Goal: Find specific page/section: Find specific page/section

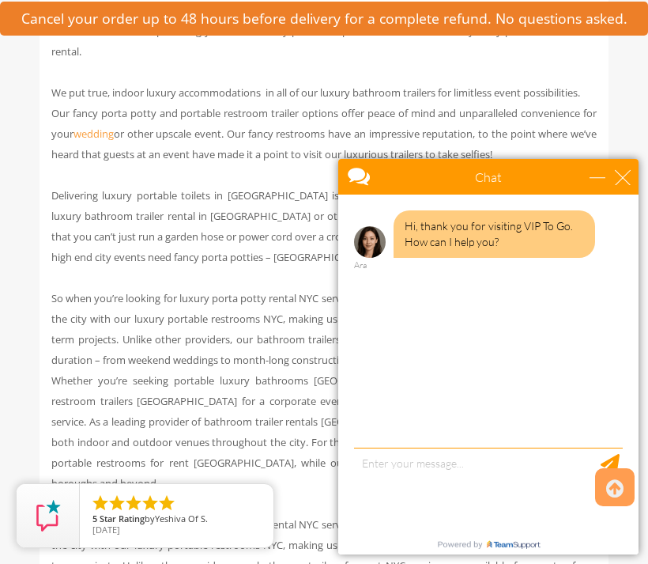
scroll to position [1002, 0]
click at [623, 172] on div "close" at bounding box center [623, 177] width 16 height 16
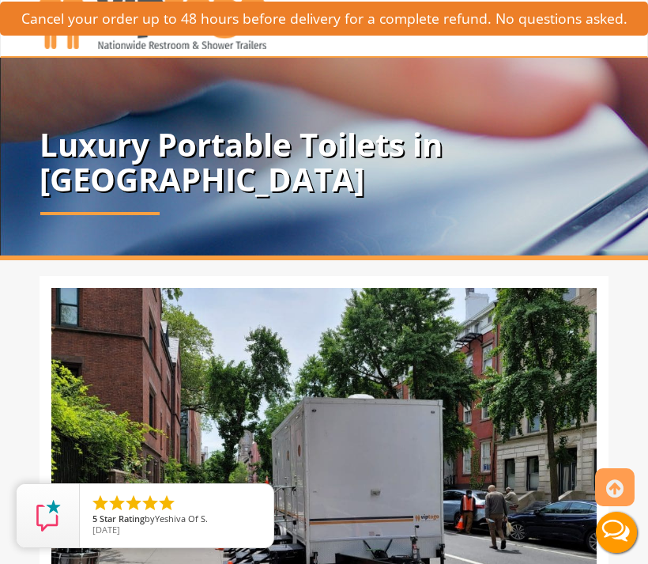
scroll to position [0, 0]
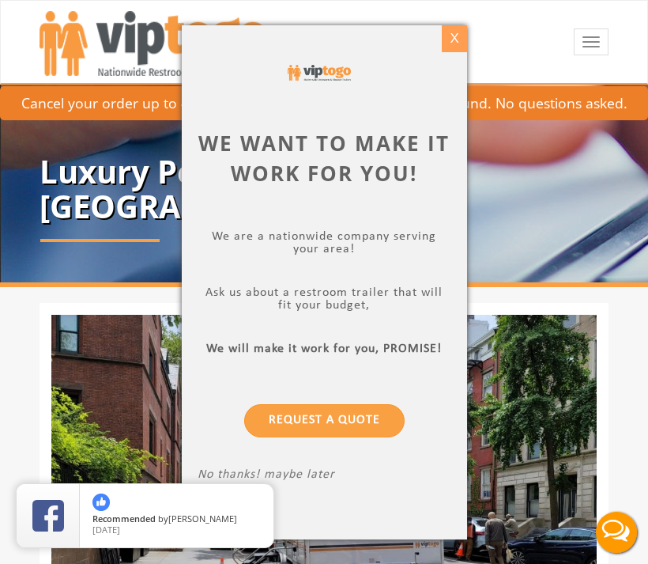
click at [462, 34] on div "X" at bounding box center [454, 38] width 25 height 27
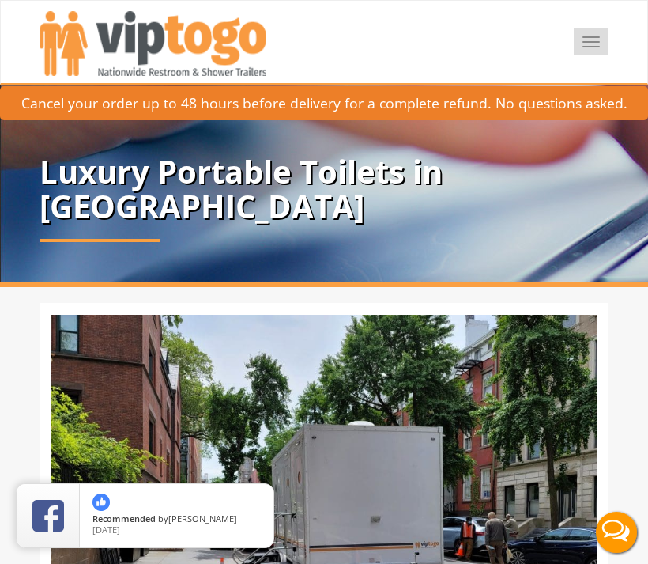
click at [594, 45] on button "Toggle navigation" at bounding box center [591, 41] width 35 height 27
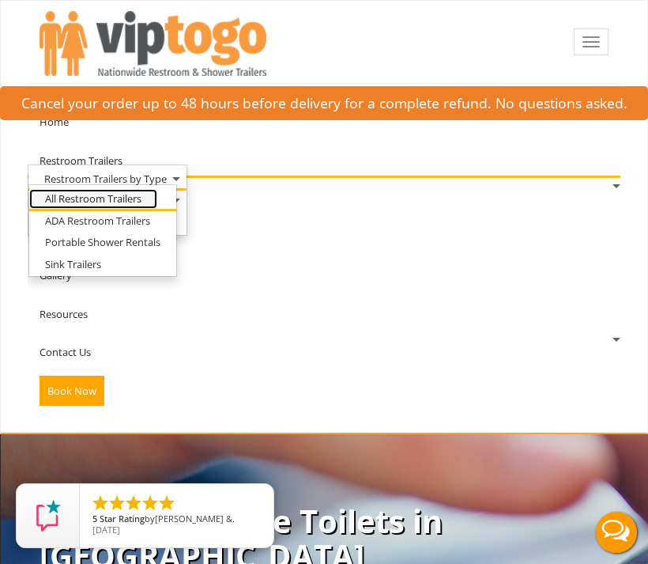
click at [157, 198] on link "All Restroom Trailers" at bounding box center [93, 199] width 128 height 20
click at [118, 198] on link "All Restroom Trailers" at bounding box center [93, 199] width 128 height 20
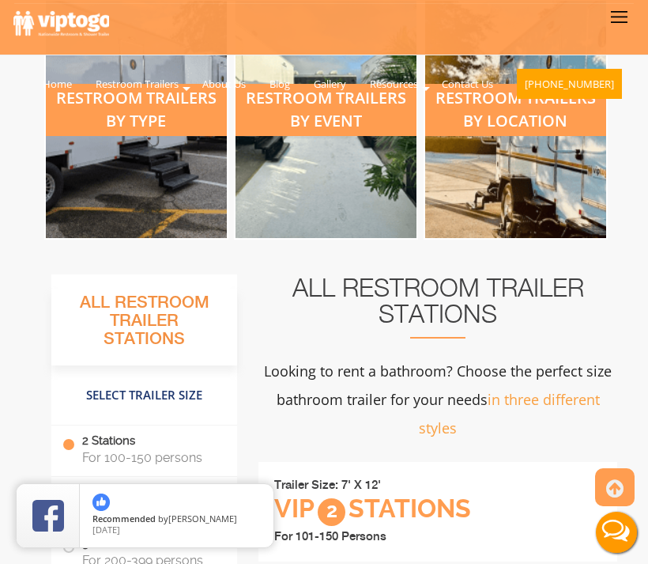
scroll to position [711, 0]
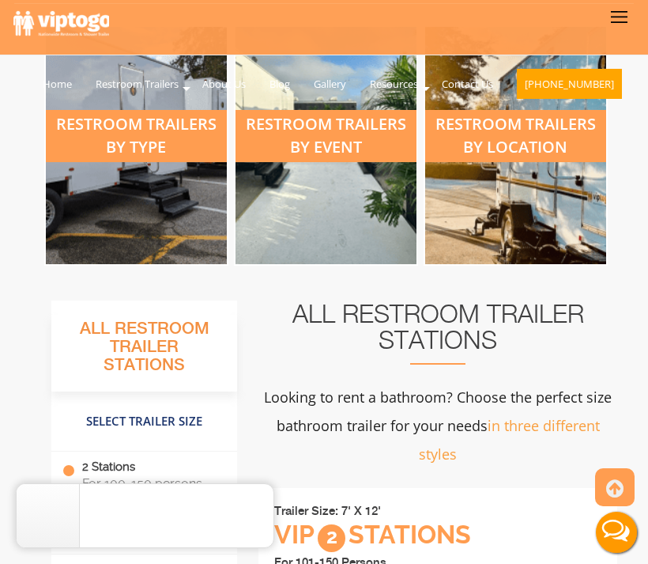
click at [518, 138] on div "restroom trailers by location" at bounding box center [515, 136] width 181 height 52
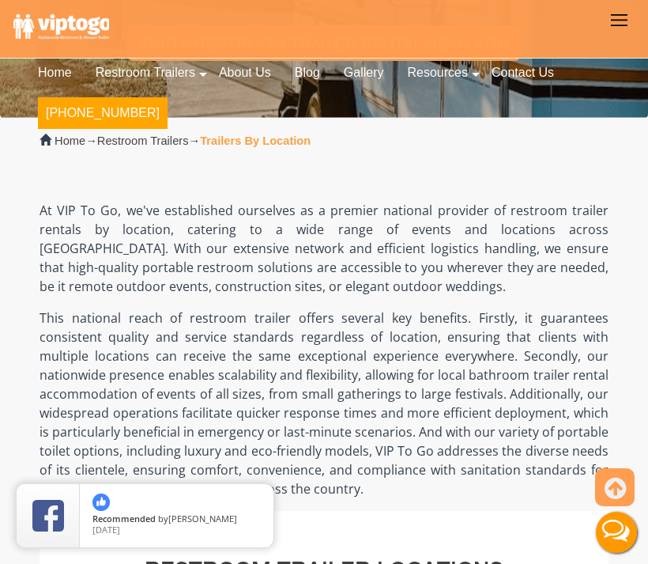
scroll to position [262, 0]
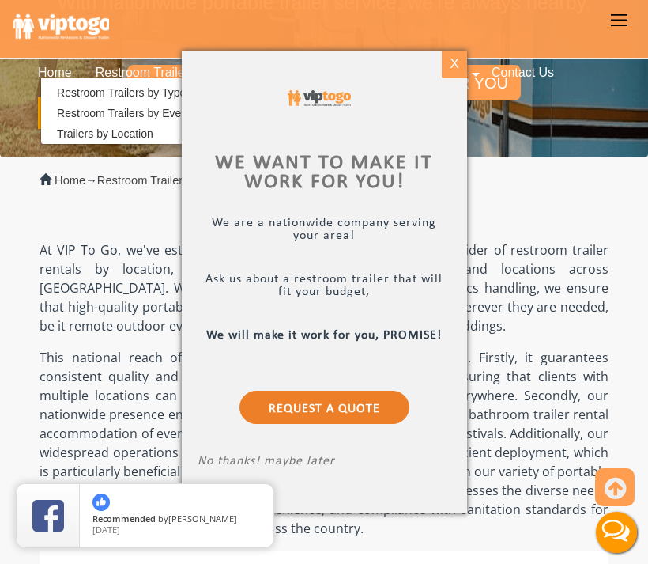
click at [455, 67] on div "X" at bounding box center [454, 64] width 25 height 27
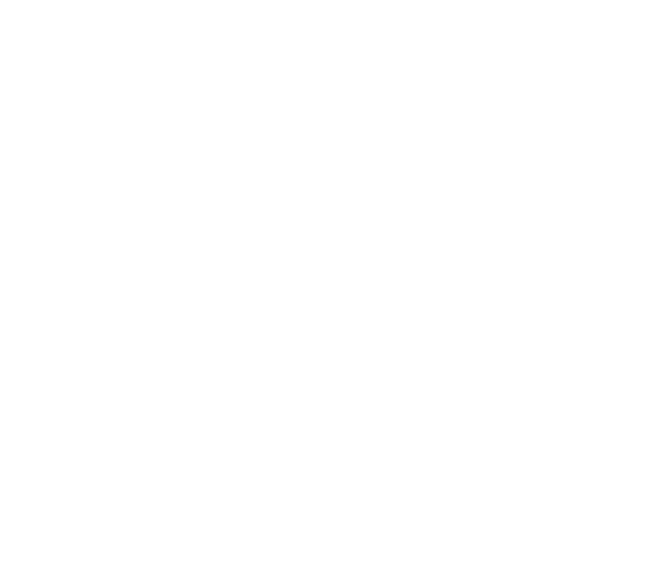
scroll to position [711, 0]
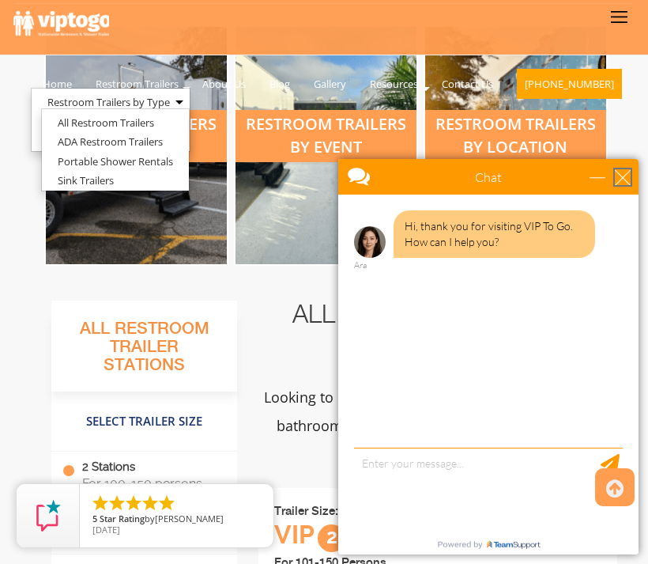
click at [621, 169] on div "close" at bounding box center [623, 177] width 16 height 16
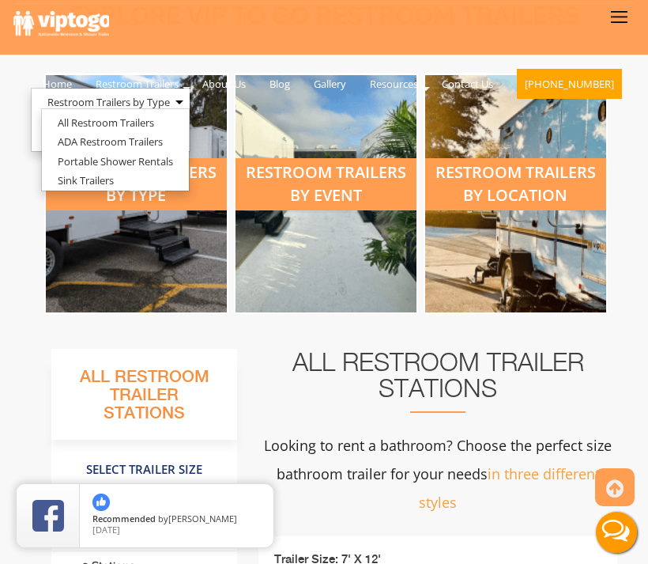
scroll to position [661, 0]
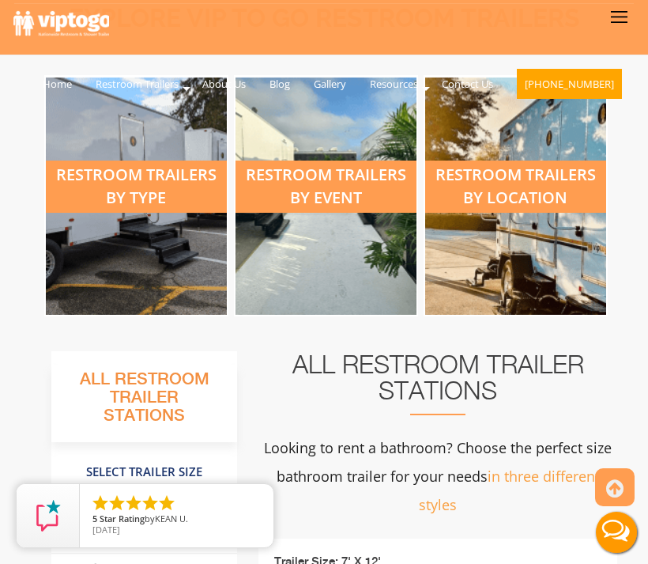
click at [144, 172] on div "restroom trailers by type" at bounding box center [136, 186] width 181 height 52
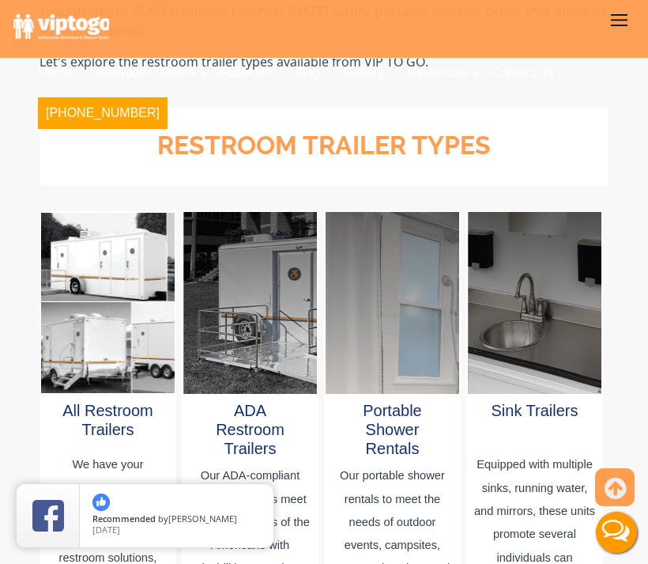
scroll to position [945, 0]
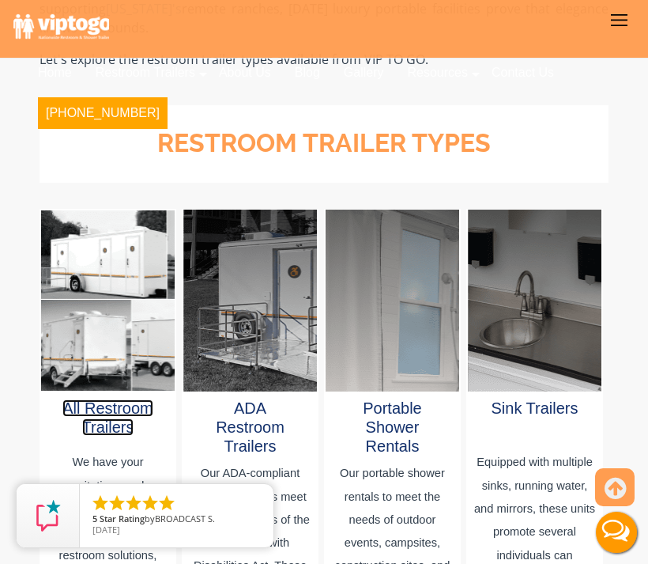
click at [92, 399] on link "All Restroom Trailers" at bounding box center [107, 417] width 90 height 36
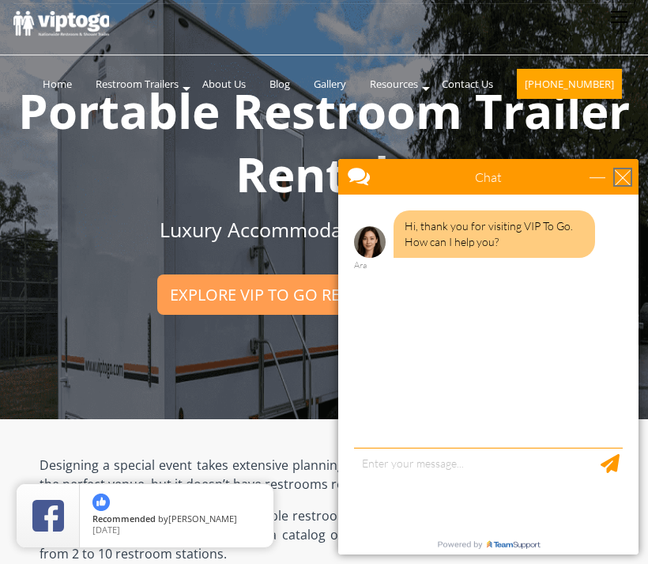
click at [625, 171] on div "close" at bounding box center [623, 177] width 16 height 16
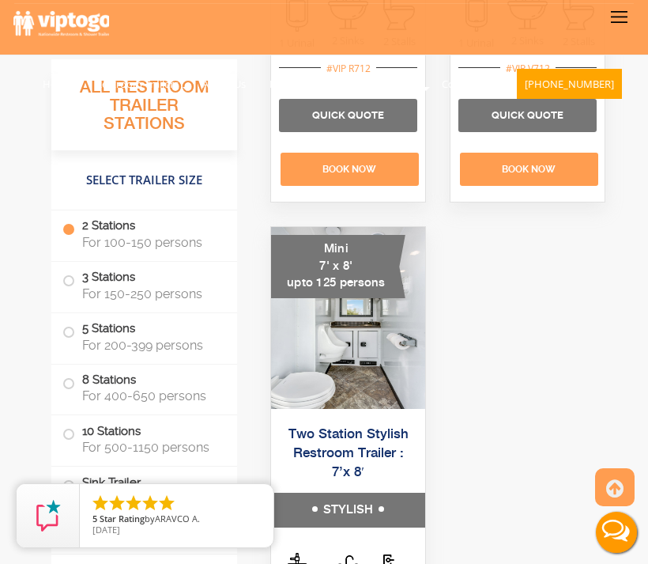
scroll to position [1662, 0]
